Goal: Task Accomplishment & Management: Manage account settings

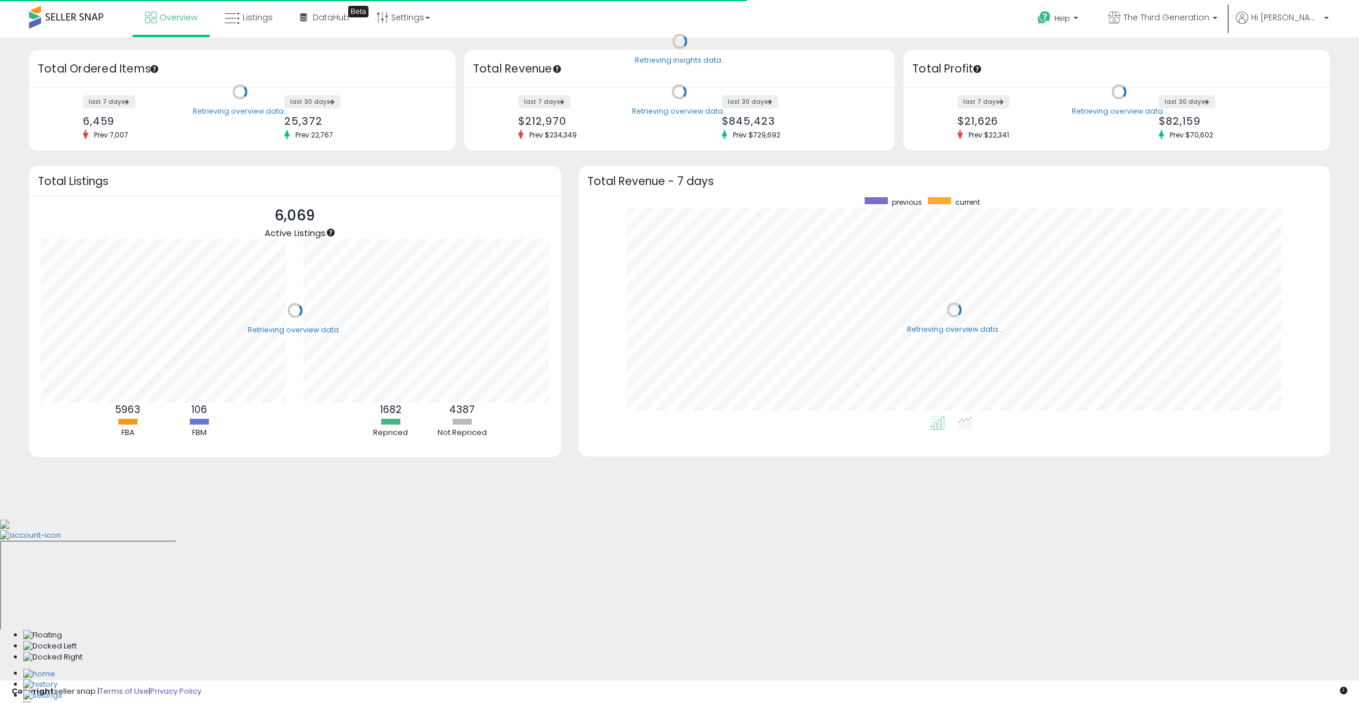
scroll to position [219, 729]
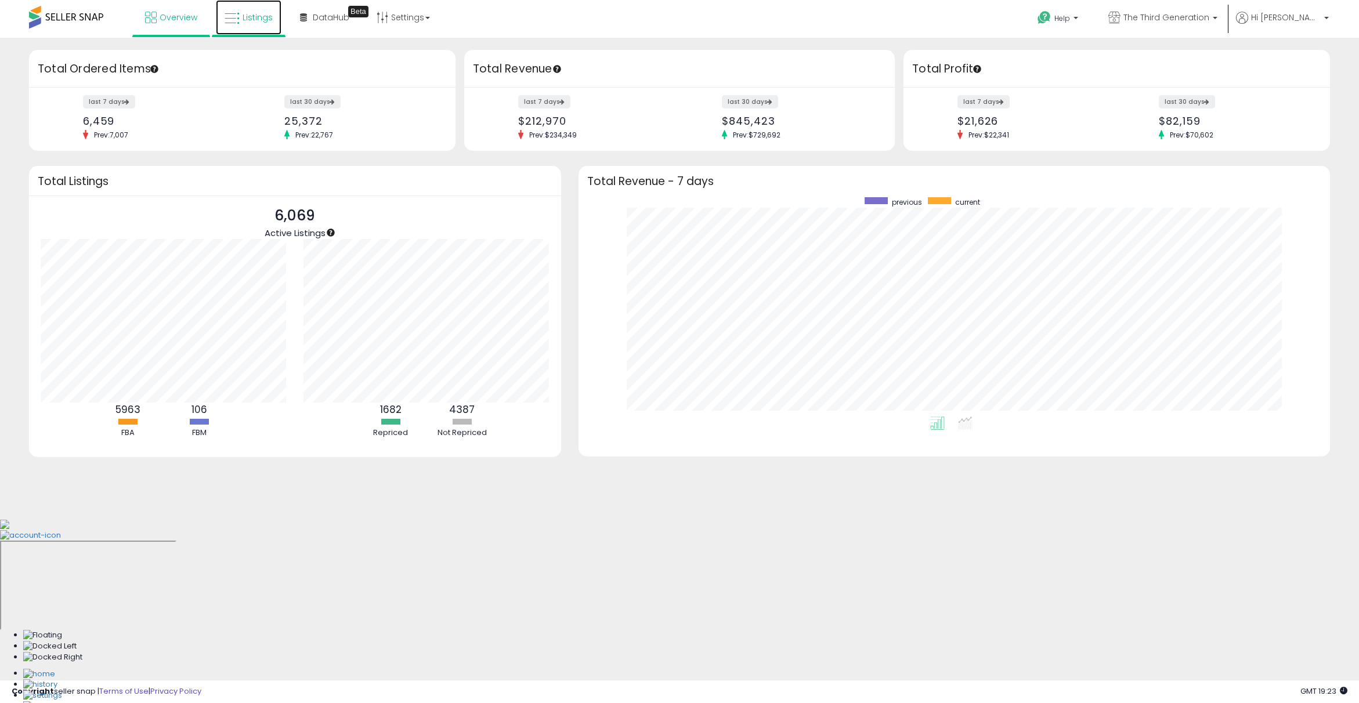
click at [252, 14] on span "Listings" at bounding box center [258, 18] width 30 height 12
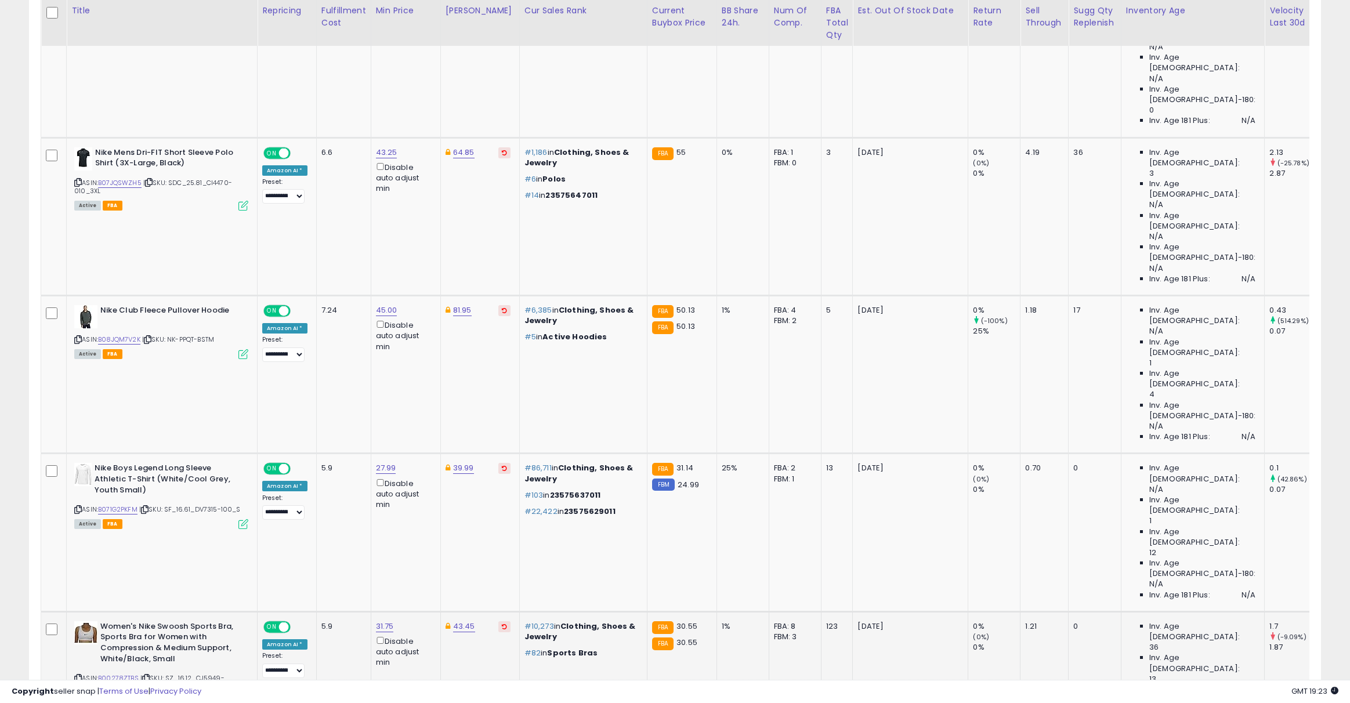
scroll to position [631, 0]
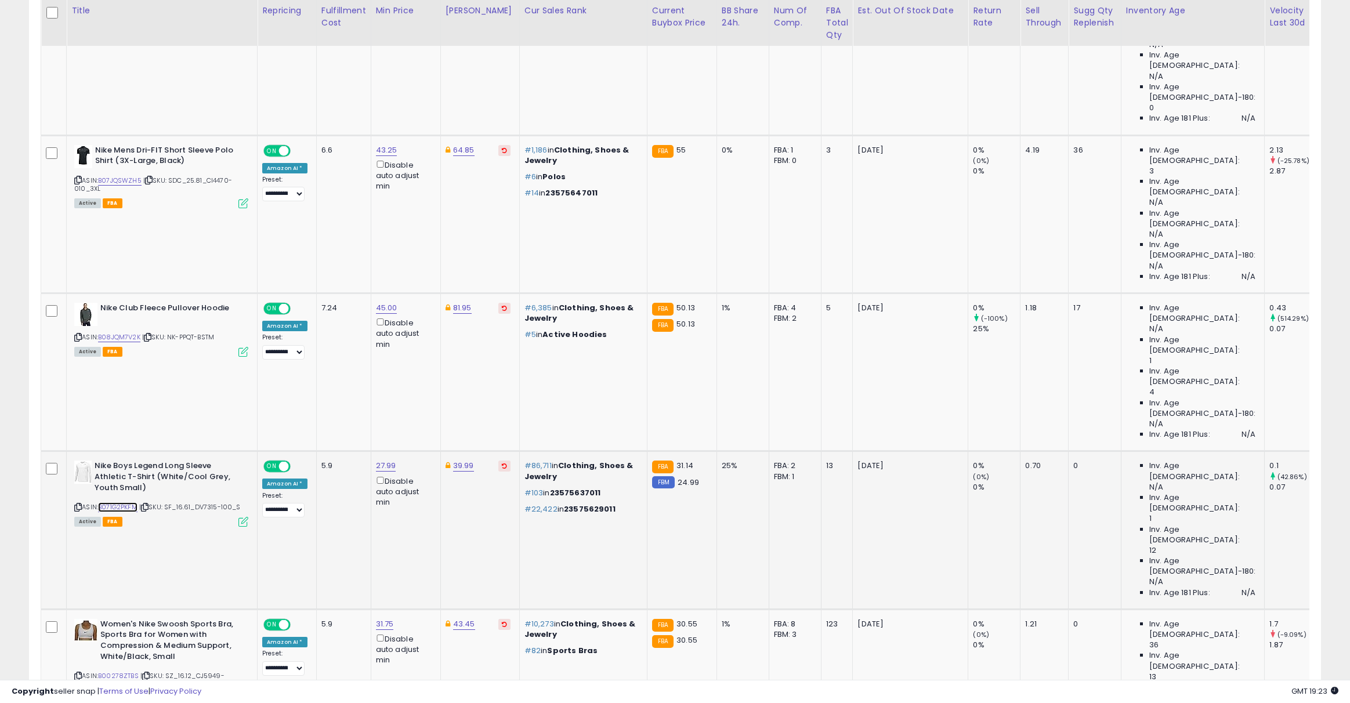
click at [121, 503] on link "B071G2PKFM" at bounding box center [117, 508] width 39 height 10
